Goal: Task Accomplishment & Management: Manage account settings

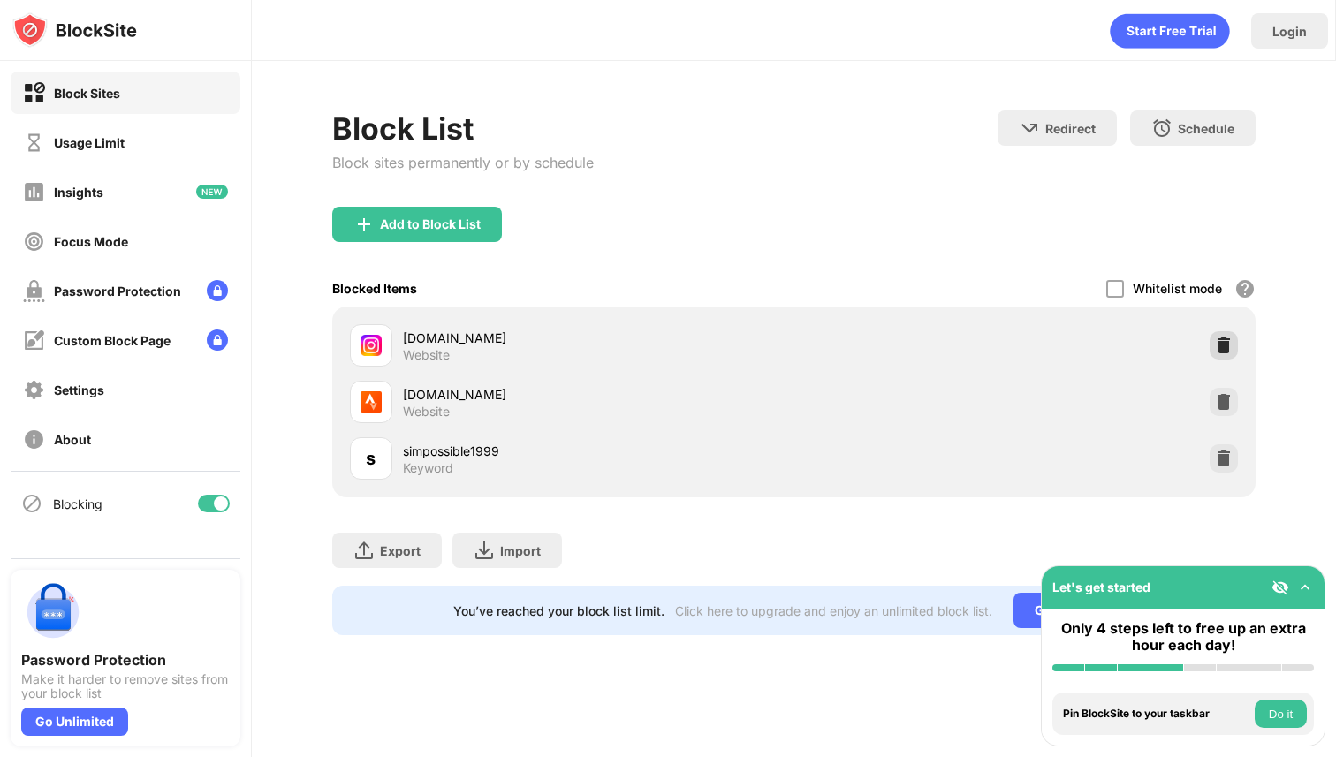
click at [1223, 346] on img at bounding box center [1224, 346] width 18 height 18
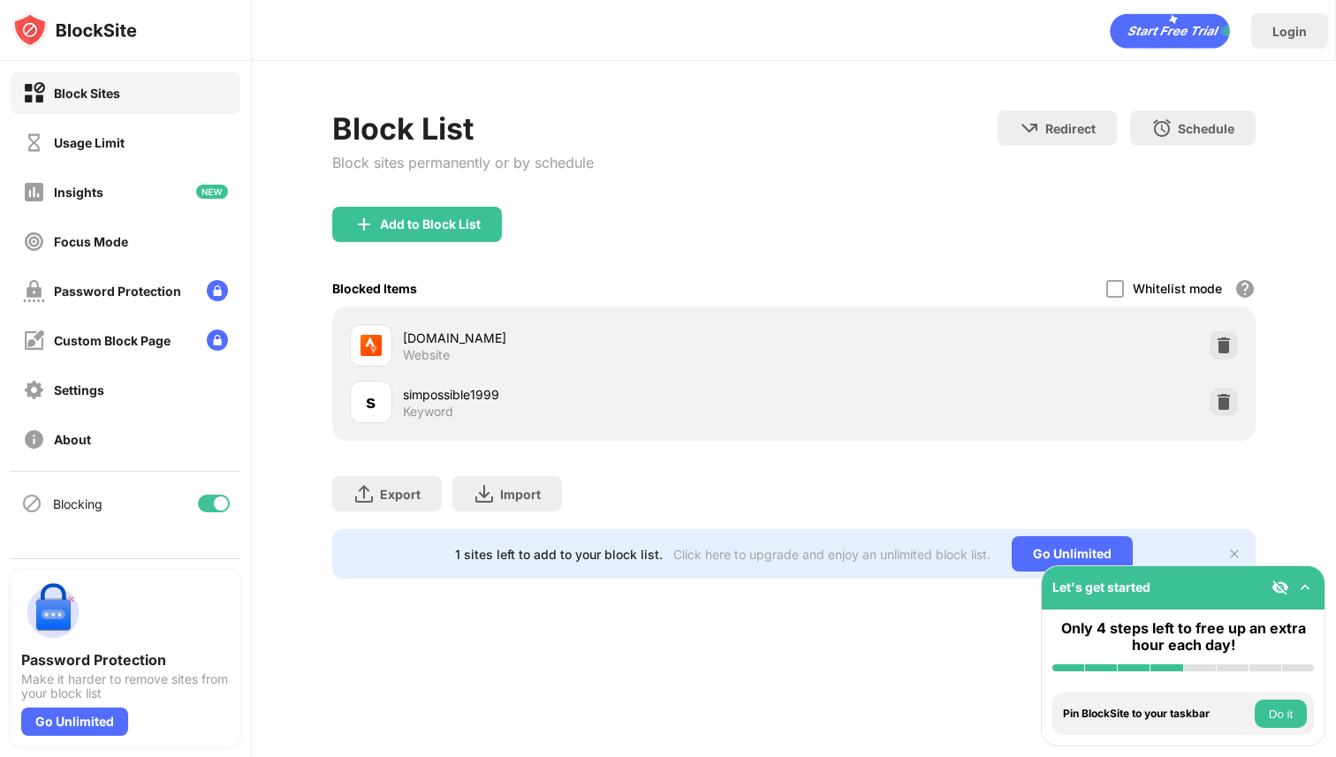
click at [754, 159] on div "Block List Block sites permanently or by schedule Redirect Choose a site to be …" at bounding box center [794, 158] width 924 height 96
click at [1223, 339] on img at bounding box center [1224, 346] width 18 height 18
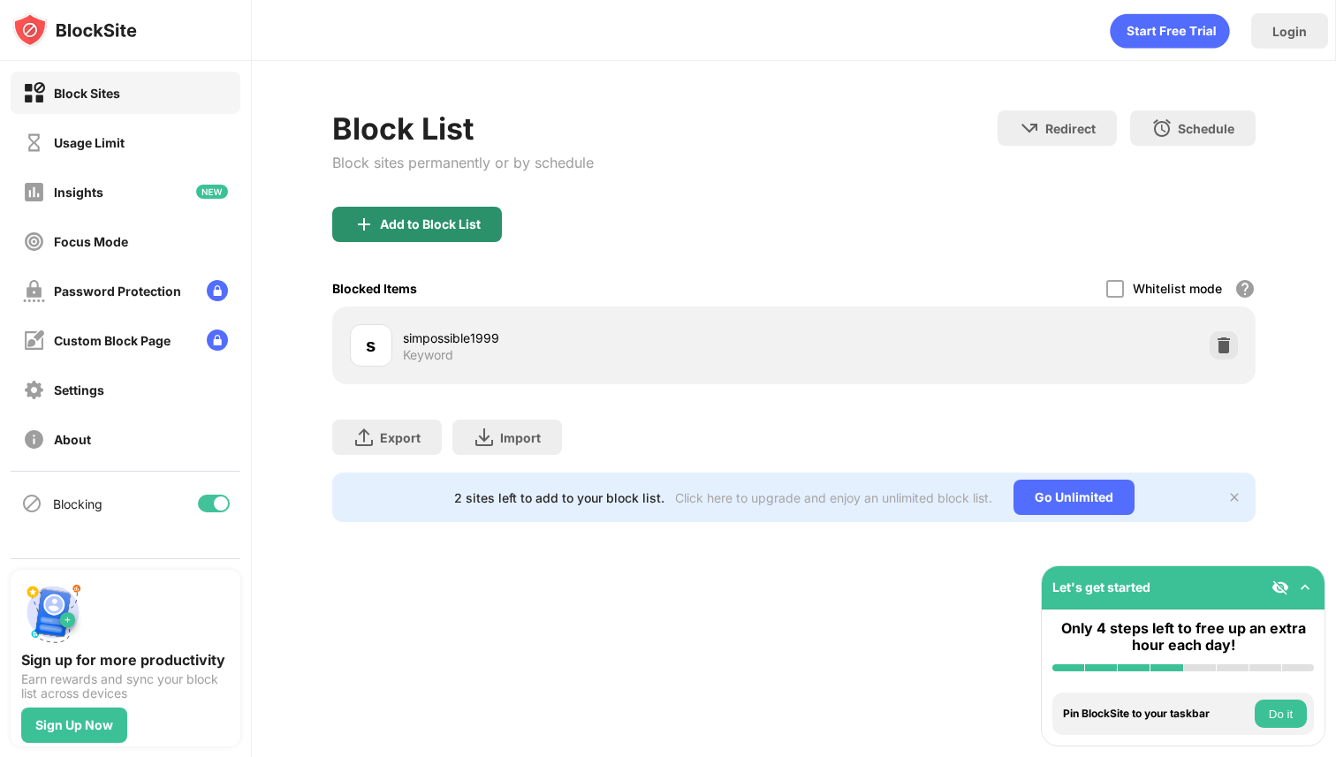
click at [487, 236] on div "Add to Block List" at bounding box center [417, 224] width 170 height 35
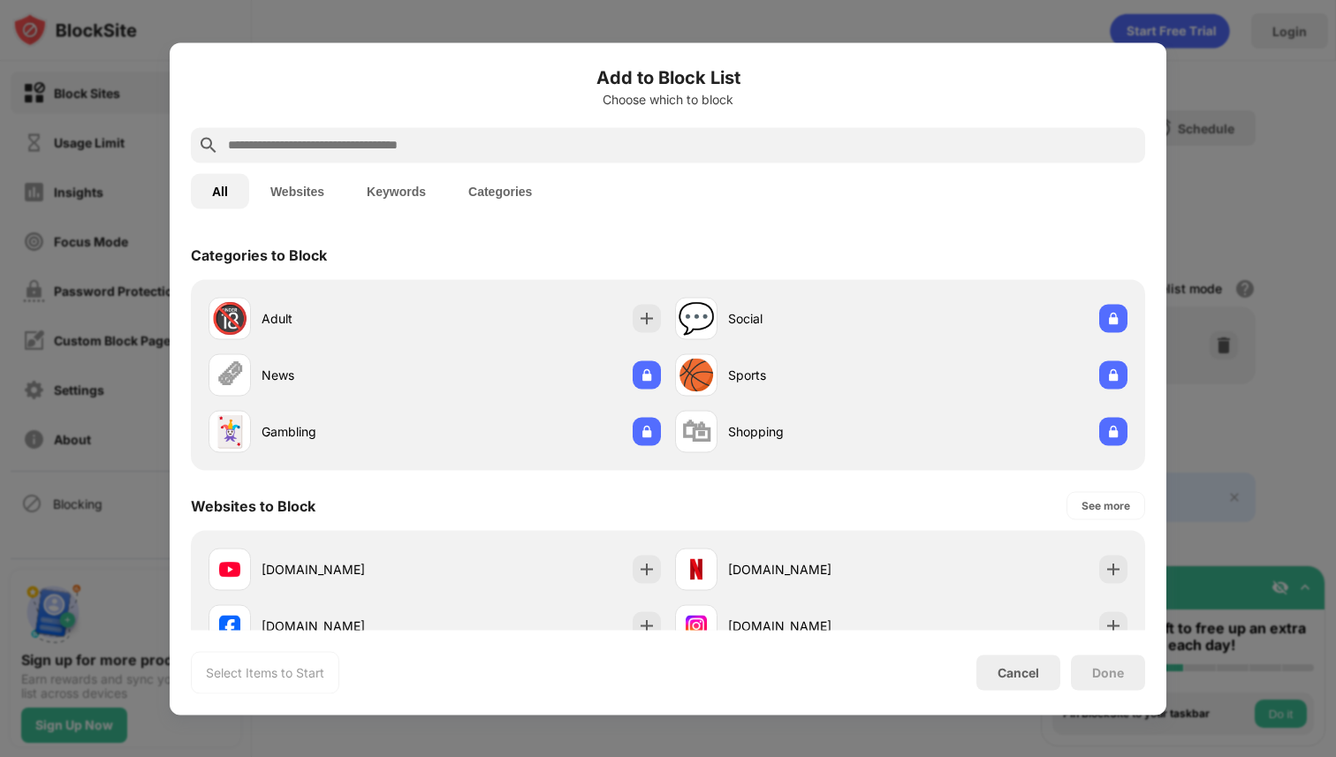
click at [622, 137] on input "text" at bounding box center [682, 144] width 912 height 21
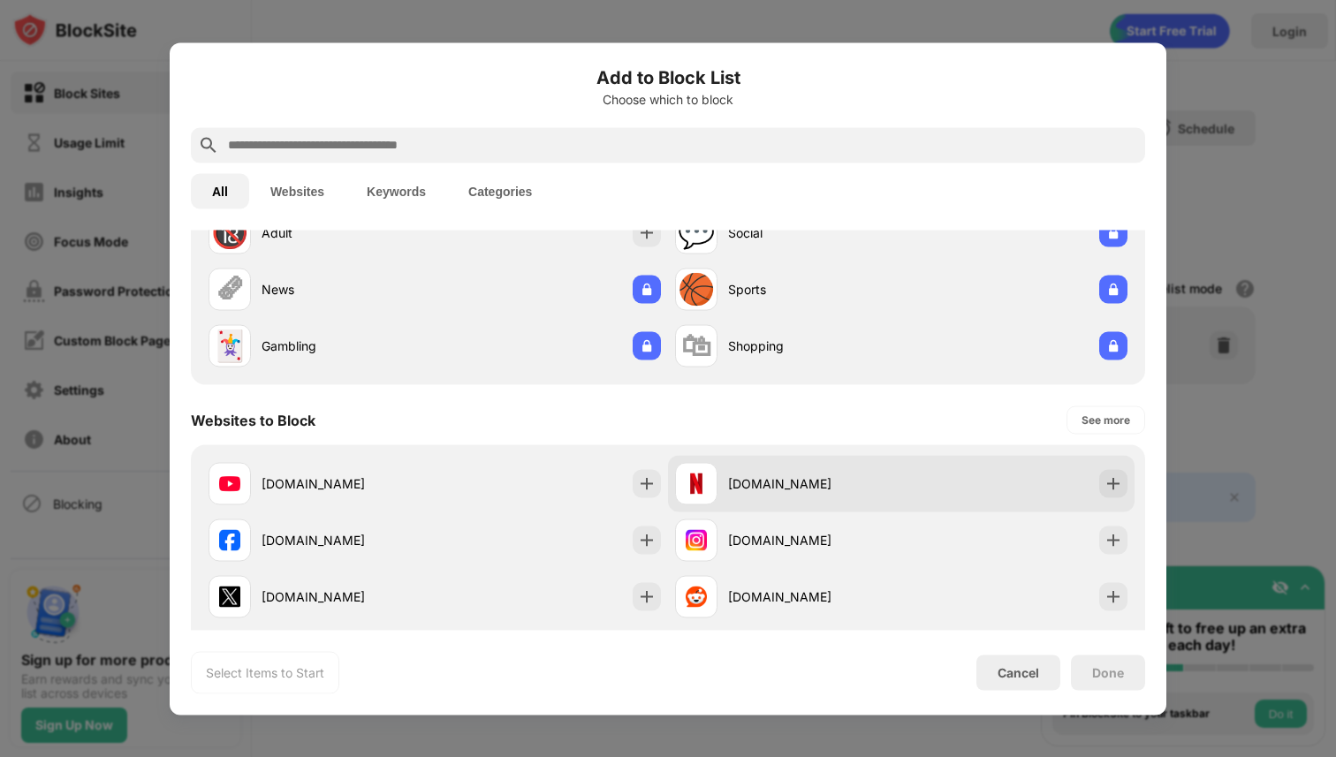
scroll to position [156, 0]
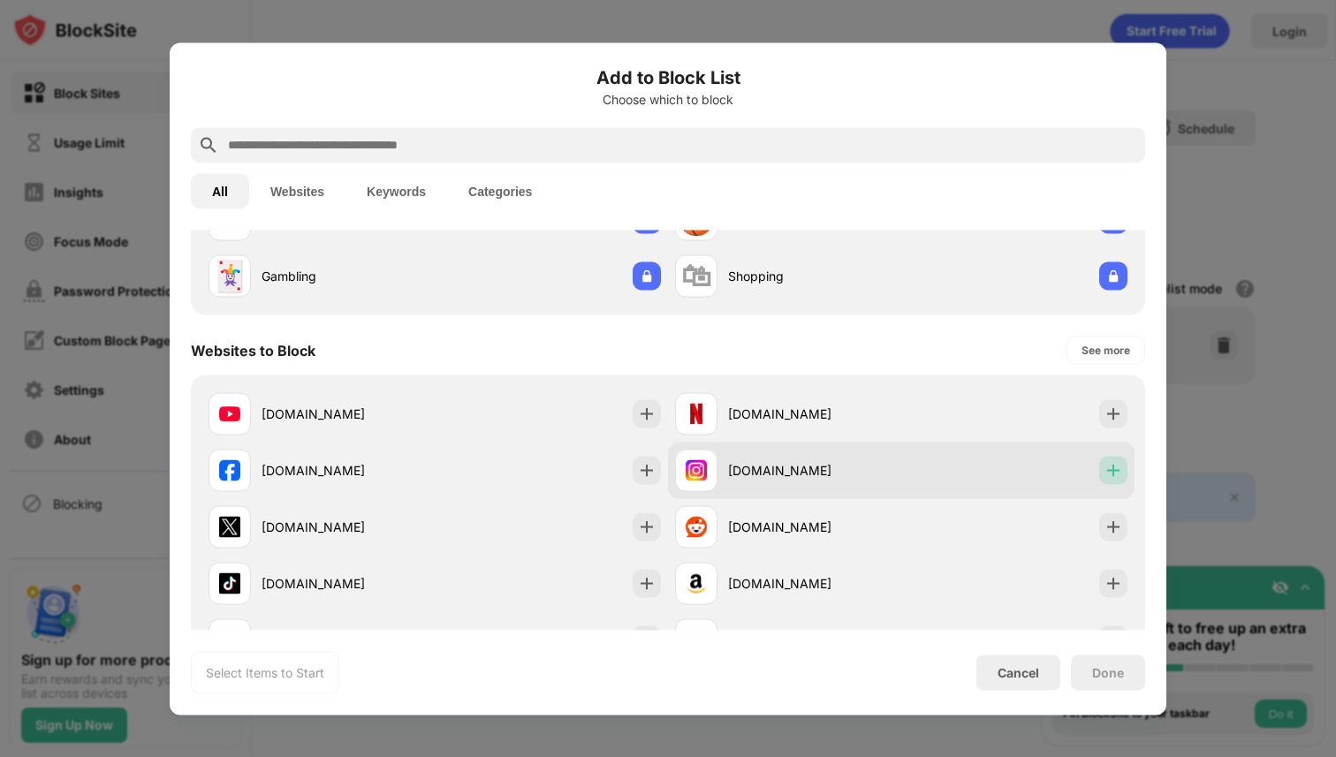
click at [1105, 466] on img at bounding box center [1114, 470] width 18 height 18
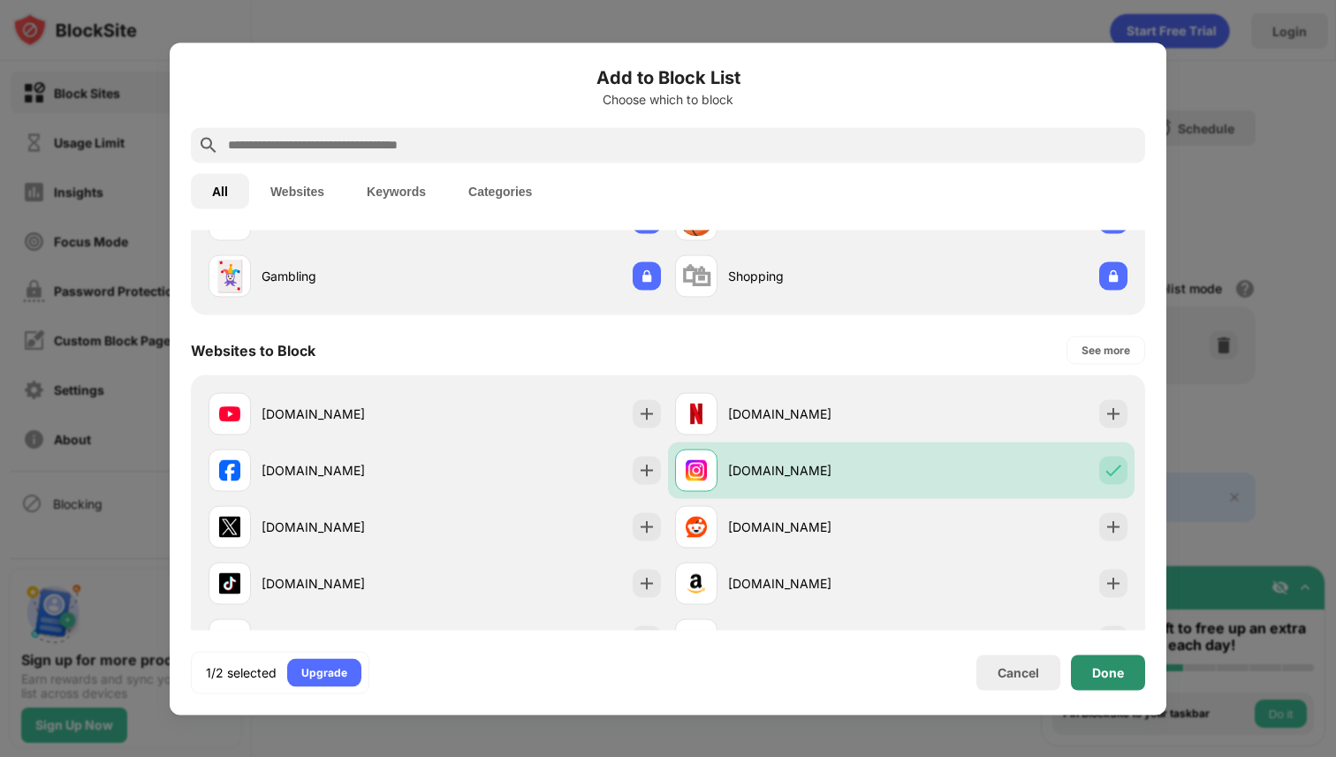
click at [1107, 677] on div "Done" at bounding box center [1108, 672] width 32 height 14
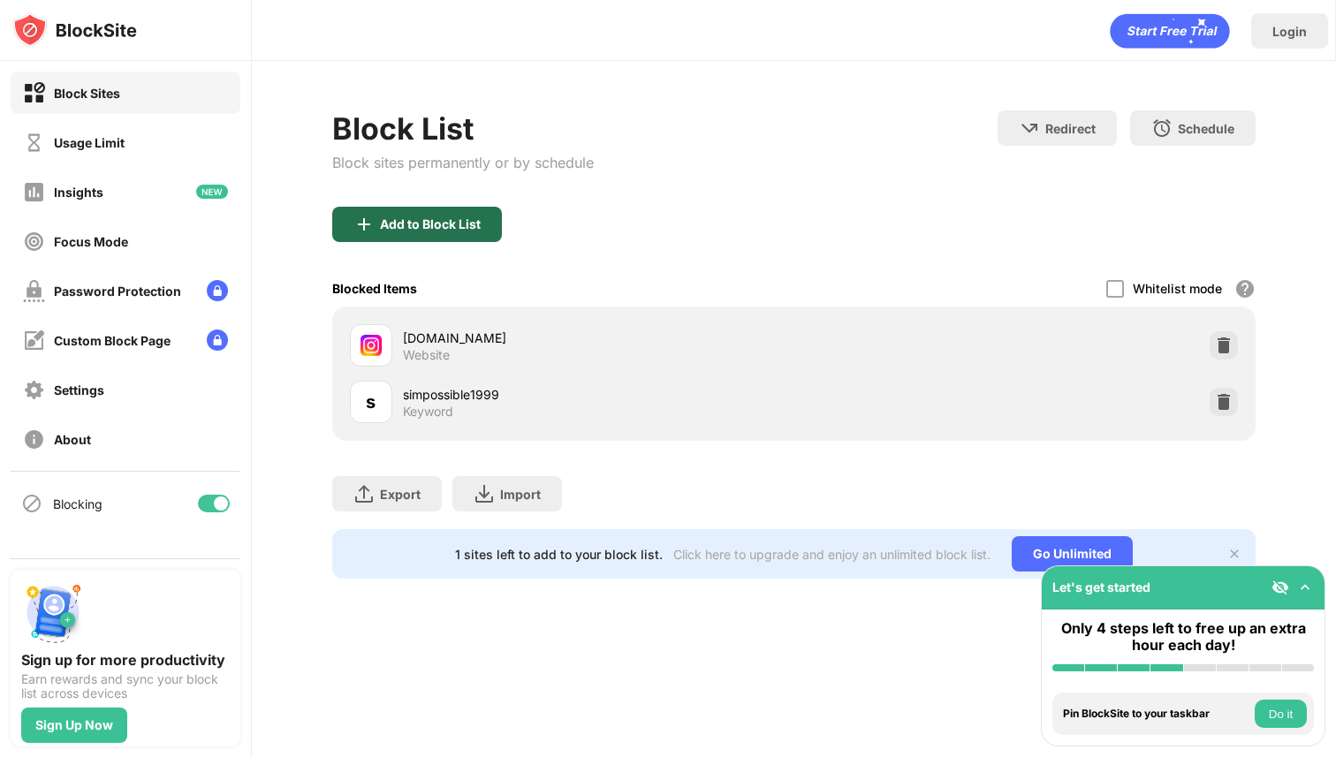
click at [490, 224] on div "Add to Block List" at bounding box center [417, 224] width 170 height 35
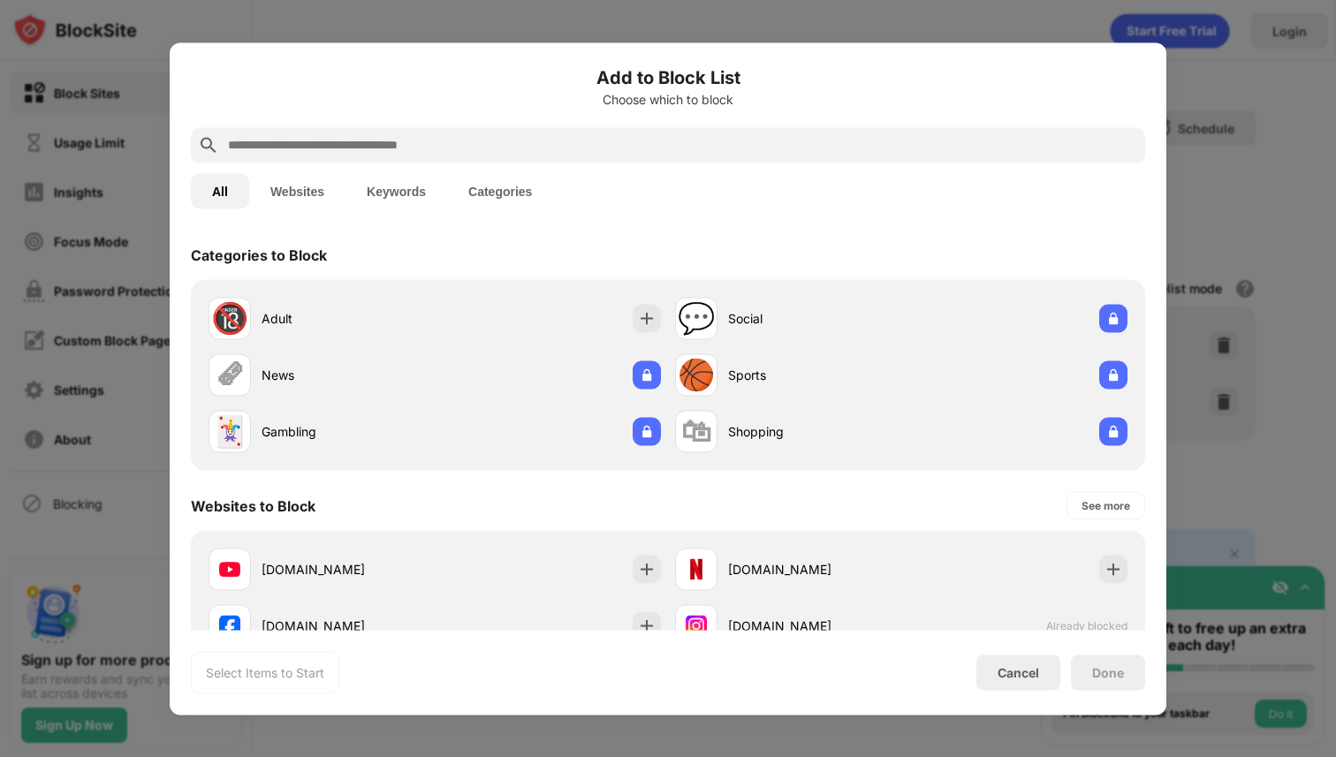
click at [440, 141] on input "text" at bounding box center [682, 144] width 912 height 21
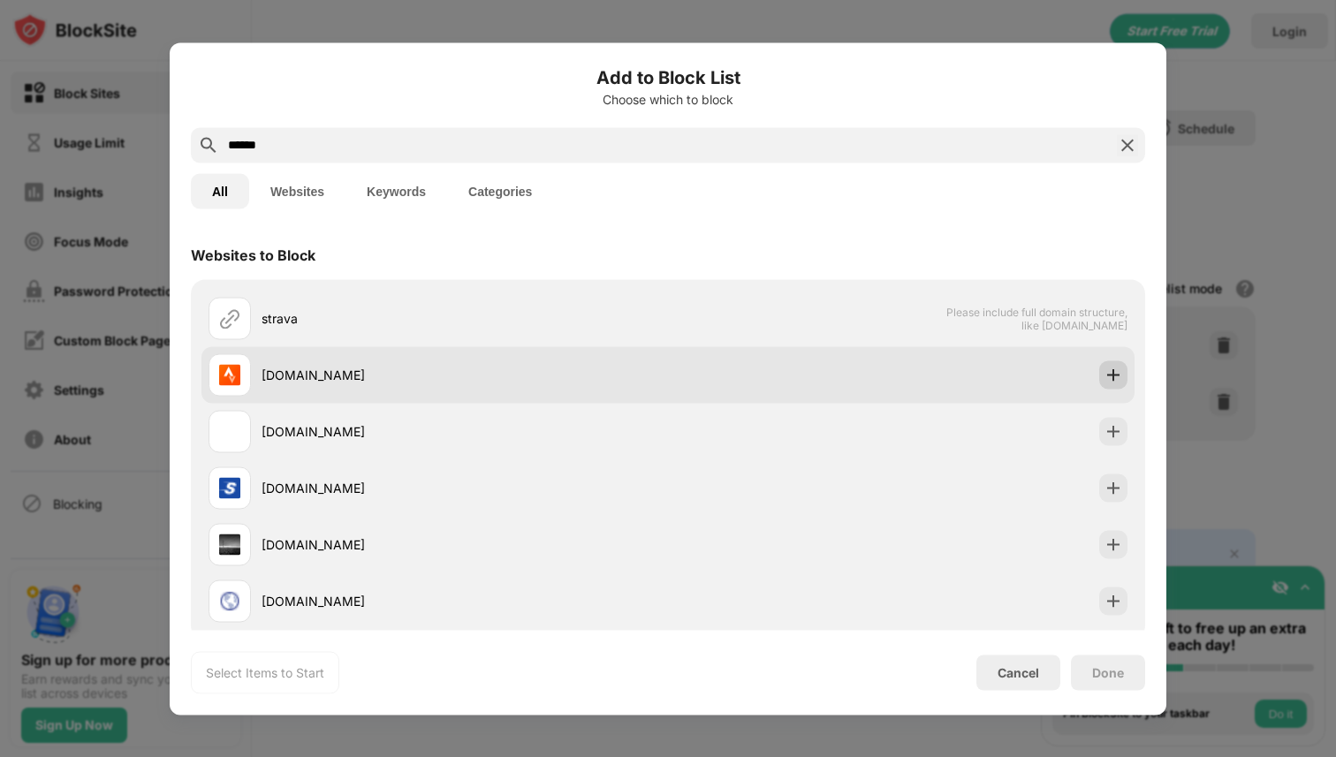
type input "******"
click at [1105, 375] on img at bounding box center [1114, 375] width 18 height 18
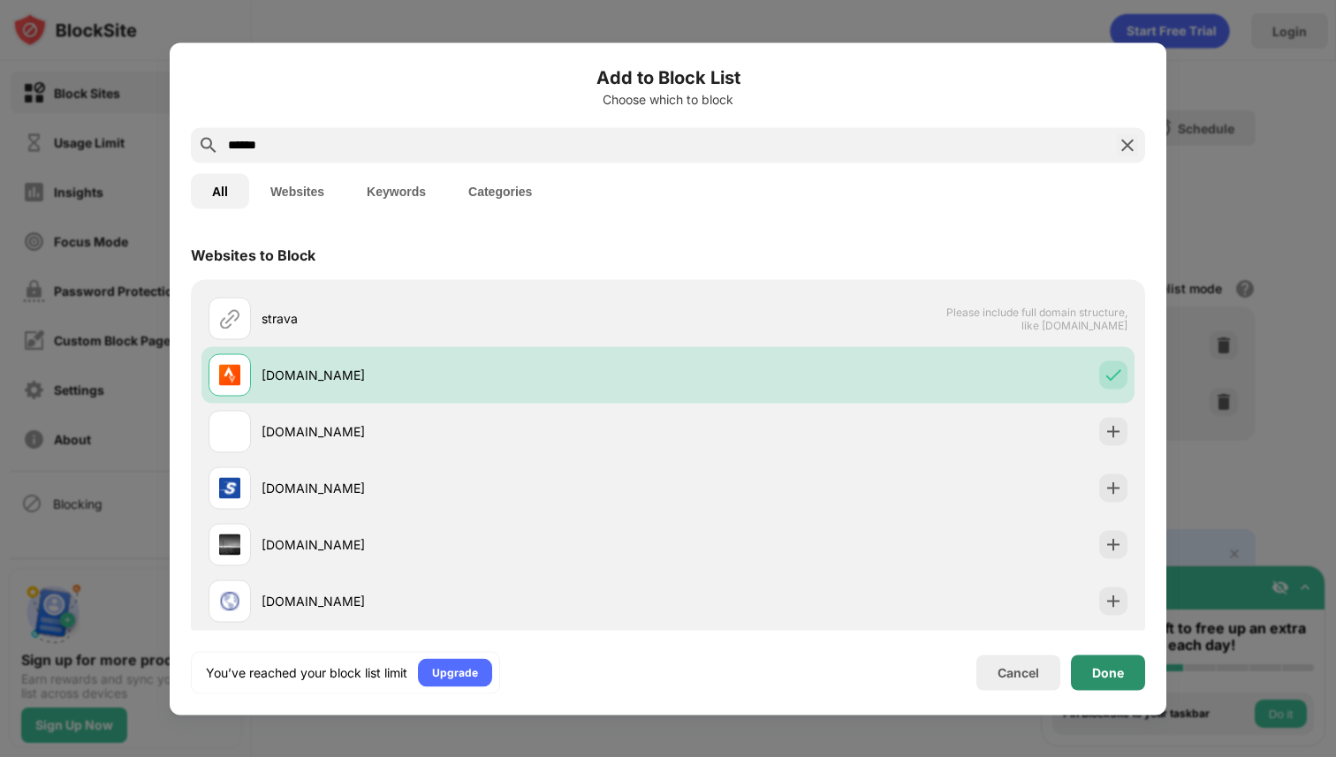
click at [1115, 672] on div "Done" at bounding box center [1108, 672] width 32 height 14
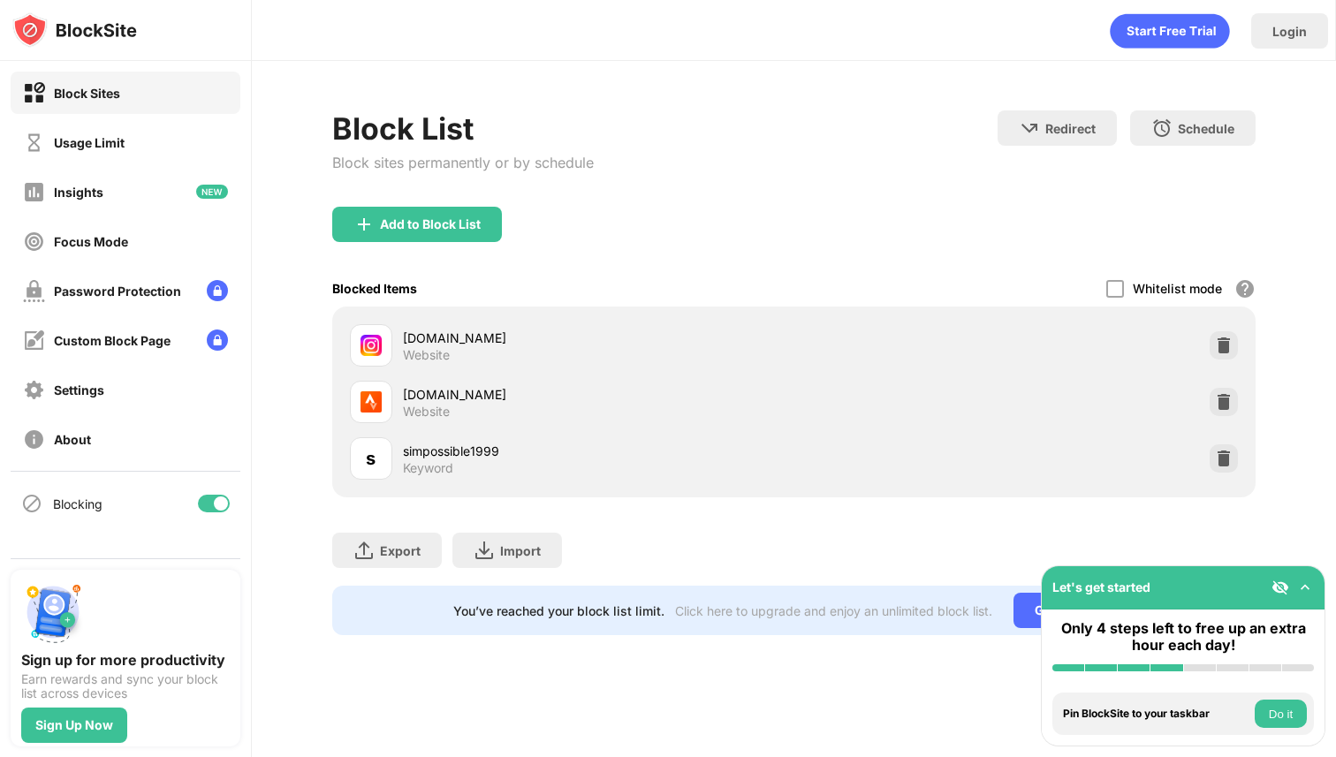
click at [916, 201] on div "Block List Block sites permanently or by schedule Redirect Choose a site to be …" at bounding box center [794, 158] width 924 height 96
